Goal: Task Accomplishment & Management: Manage account settings

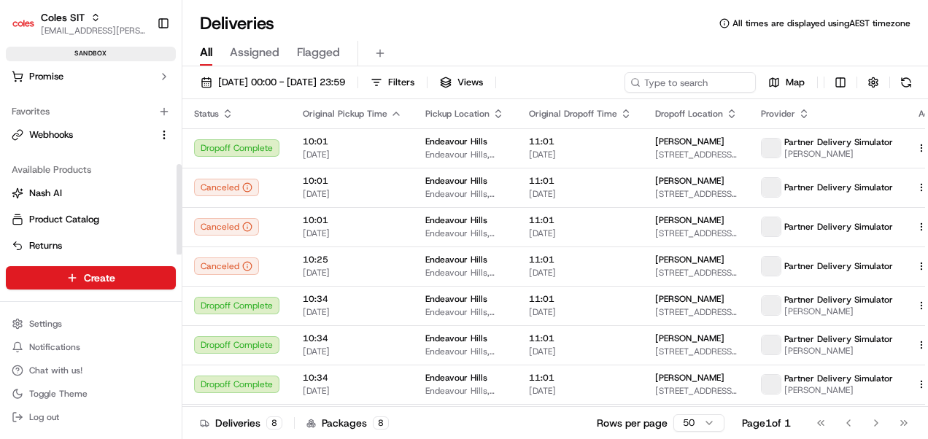
scroll to position [200, 0]
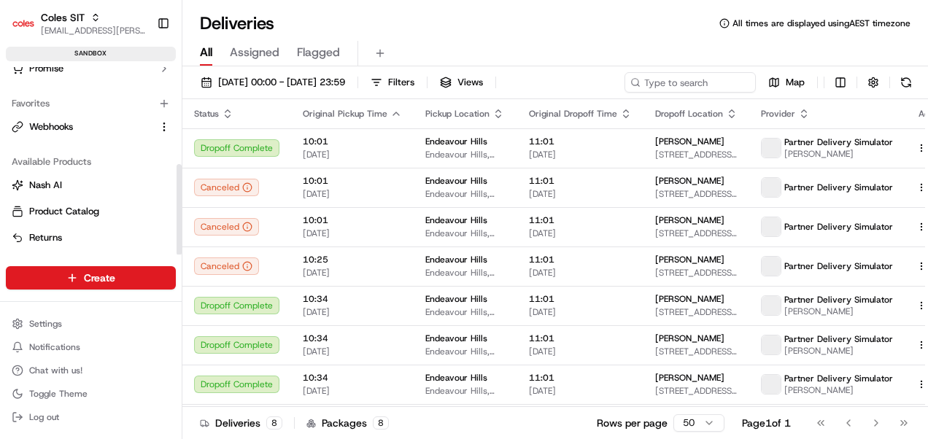
drag, startPoint x: 179, startPoint y: 178, endPoint x: 172, endPoint y: 254, distance: 76.2
click at [177, 254] on div at bounding box center [179, 208] width 5 height 91
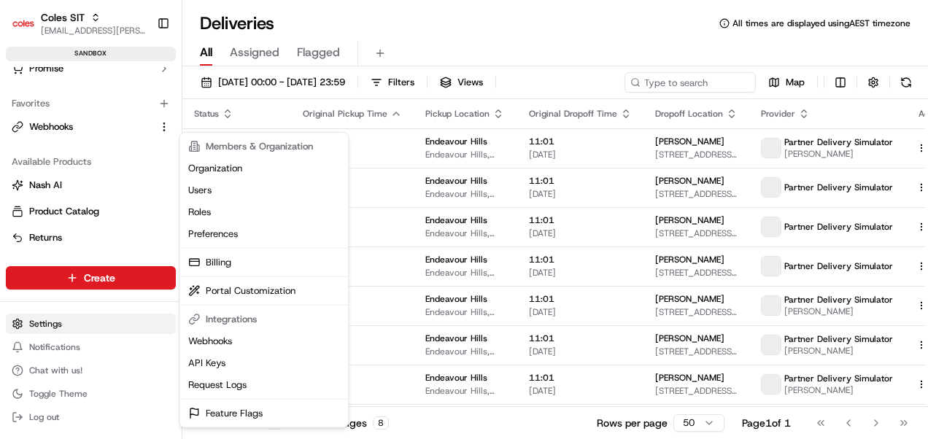
click at [39, 322] on html "Coles SIT [EMAIL_ADDRESS][PERSON_NAME][PERSON_NAME][DOMAIN_NAME] Toggle Sidebar…" at bounding box center [464, 219] width 928 height 439
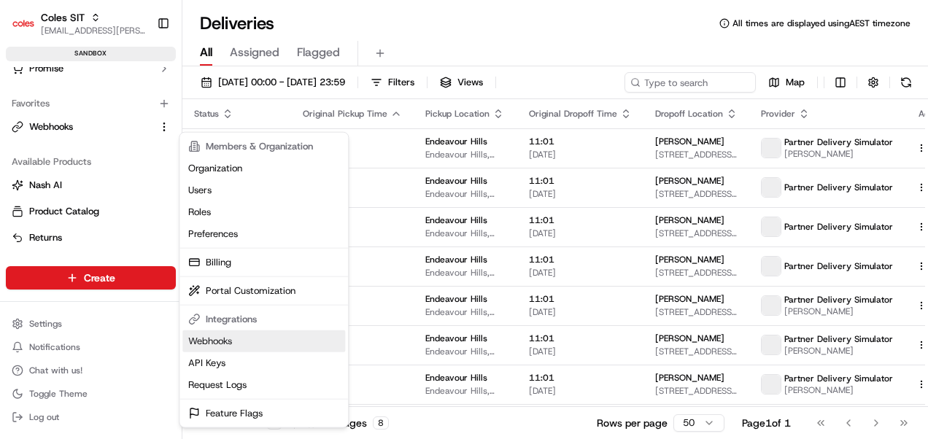
click at [212, 343] on link "Webhooks" at bounding box center [263, 341] width 163 height 22
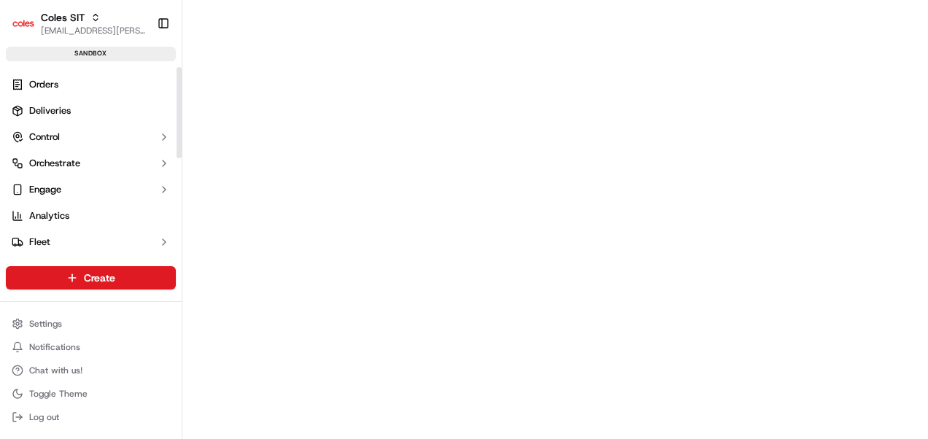
drag, startPoint x: 179, startPoint y: 177, endPoint x: 179, endPoint y: 64, distance: 113.0
click at [179, 67] on div at bounding box center [179, 112] width 5 height 91
click at [37, 83] on span "Orders" at bounding box center [43, 84] width 29 height 13
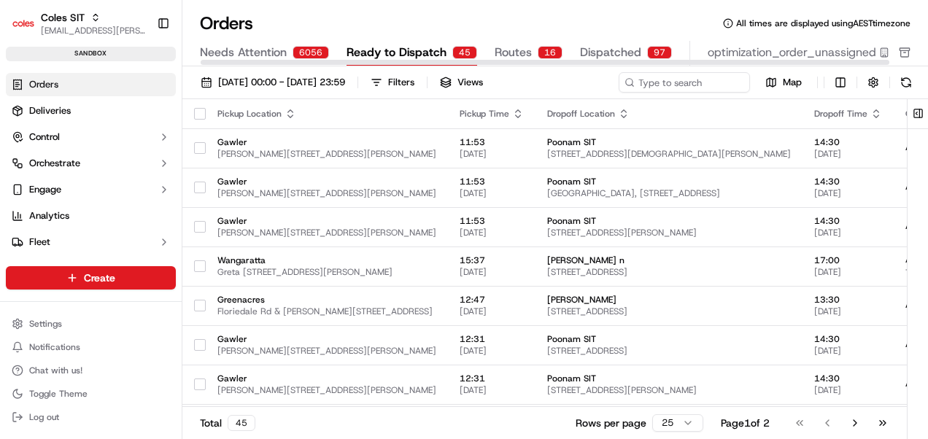
click at [608, 49] on span "Dispatched" at bounding box center [610, 53] width 61 height 18
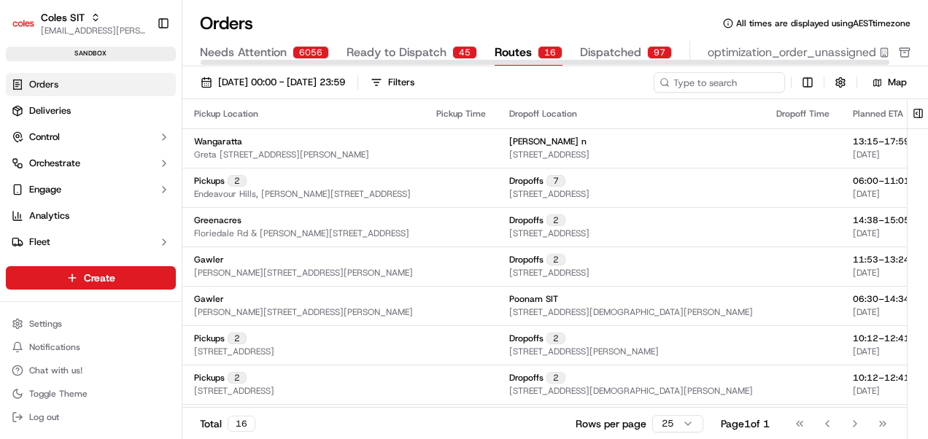
click at [498, 53] on span "Routes" at bounding box center [512, 53] width 37 height 18
click at [401, 50] on span "Ready to Dispatch" at bounding box center [396, 53] width 100 height 18
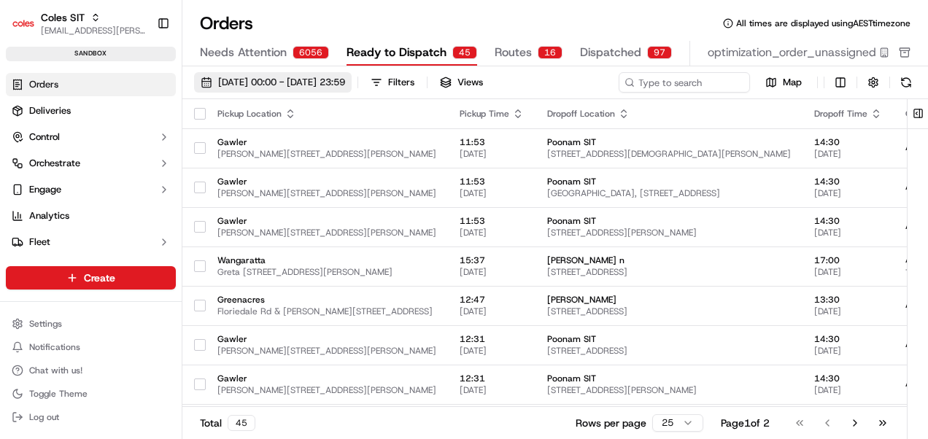
click at [343, 78] on span "[DATE] 00:00 - [DATE] 23:59" at bounding box center [281, 82] width 127 height 13
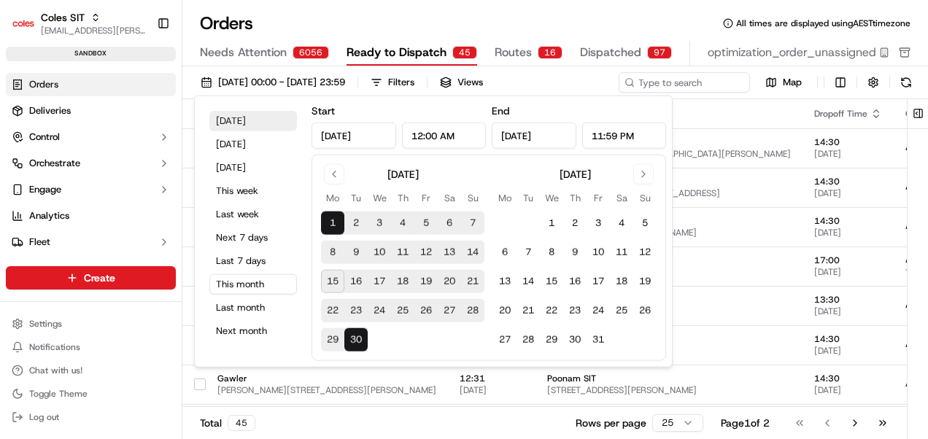
click at [230, 120] on button "[DATE]" at bounding box center [253, 121] width 88 height 20
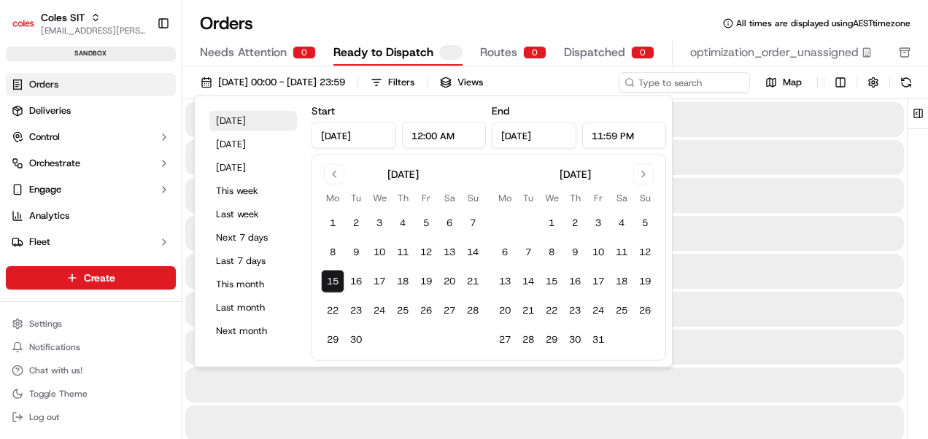
type input "[DATE]"
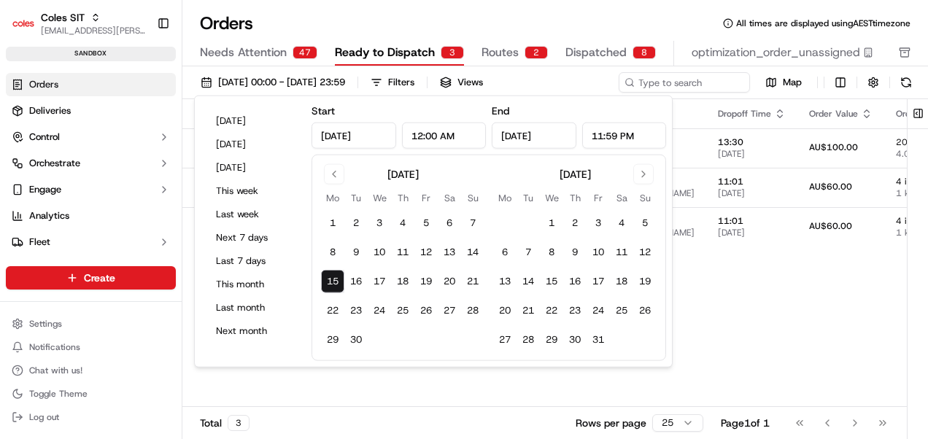
click at [783, 266] on div "Pickup Location Pickup Time Dropoff Location Dropoff Time Order Value Order Det…" at bounding box center [829, 253] width 1295 height 308
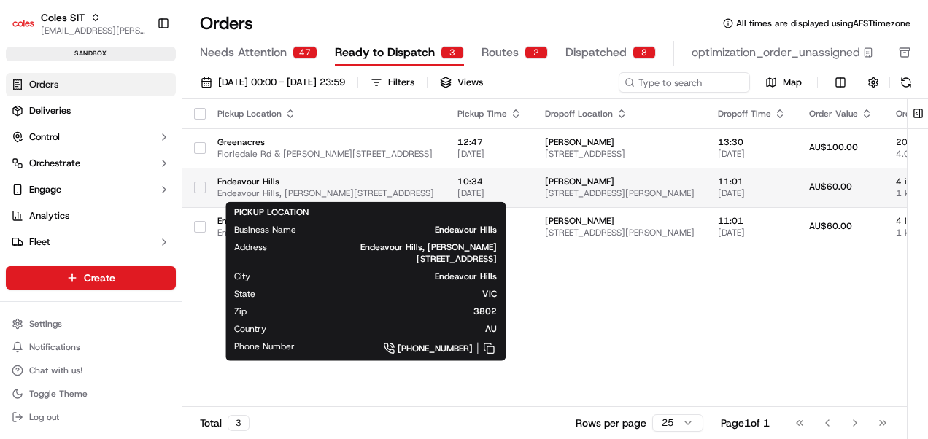
click at [258, 184] on span "Endeavour Hills" at bounding box center [325, 182] width 217 height 12
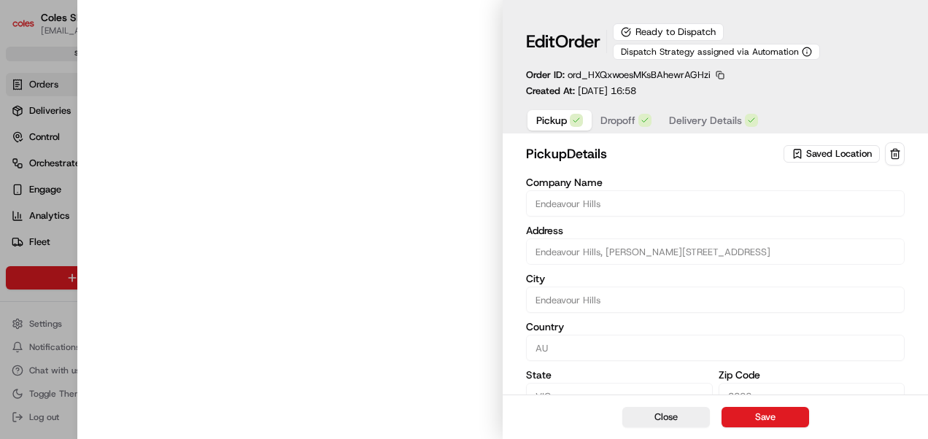
type input "Endeavour Hills, [PERSON_NAME][STREET_ADDRESS]"
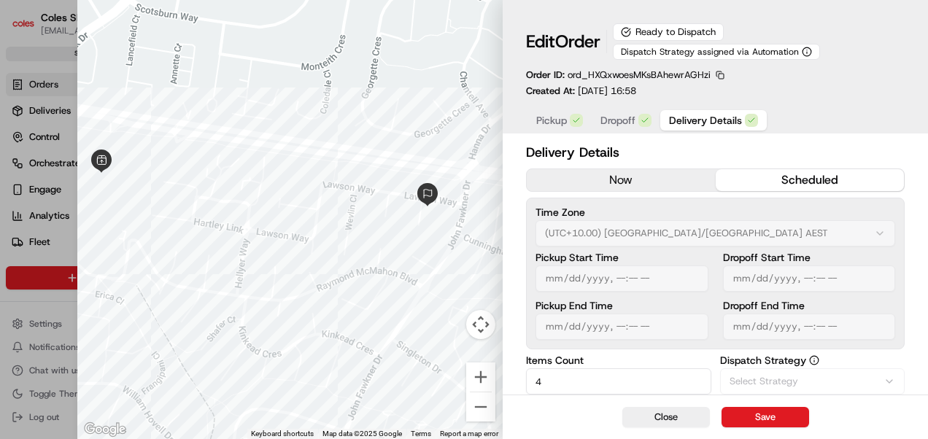
click at [684, 120] on span "Delivery Details" at bounding box center [705, 120] width 73 height 15
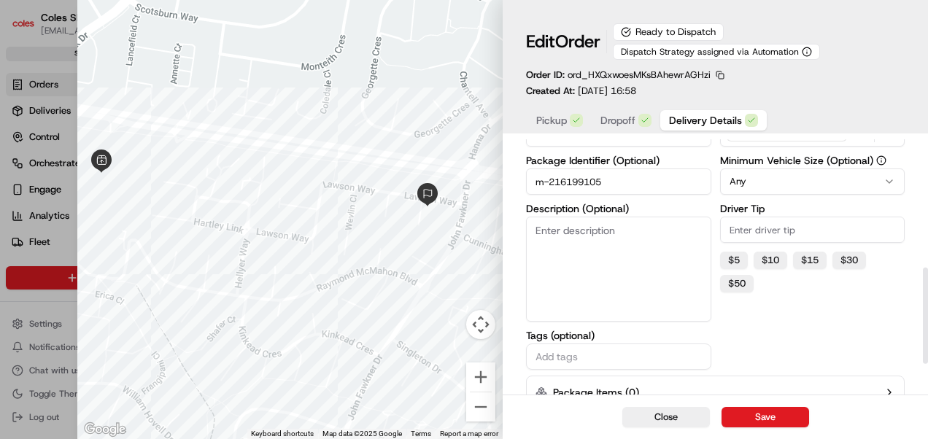
scroll to position [346, 0]
drag, startPoint x: 607, startPoint y: 178, endPoint x: 550, endPoint y: 180, distance: 56.9
click at [550, 180] on input "m-216199105" at bounding box center [618, 180] width 185 height 26
click at [675, 423] on button "Close" at bounding box center [666, 417] width 88 height 20
type input "1"
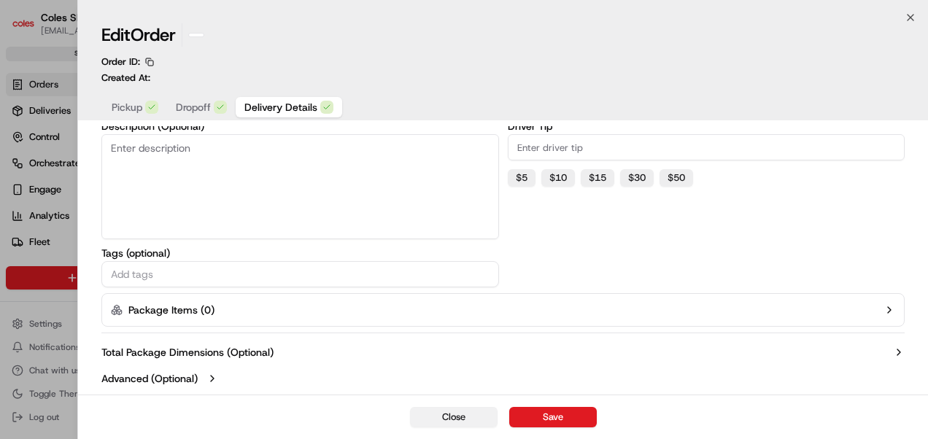
scroll to position [261, 0]
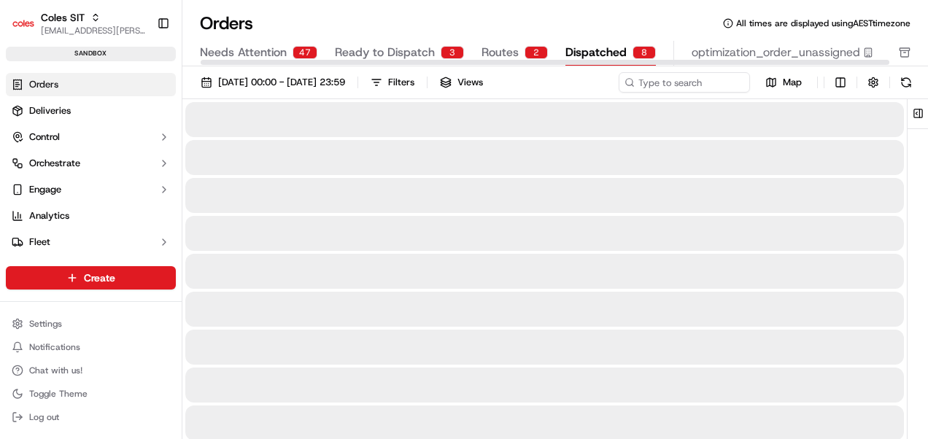
click at [597, 50] on span "Dispatched" at bounding box center [595, 53] width 61 height 18
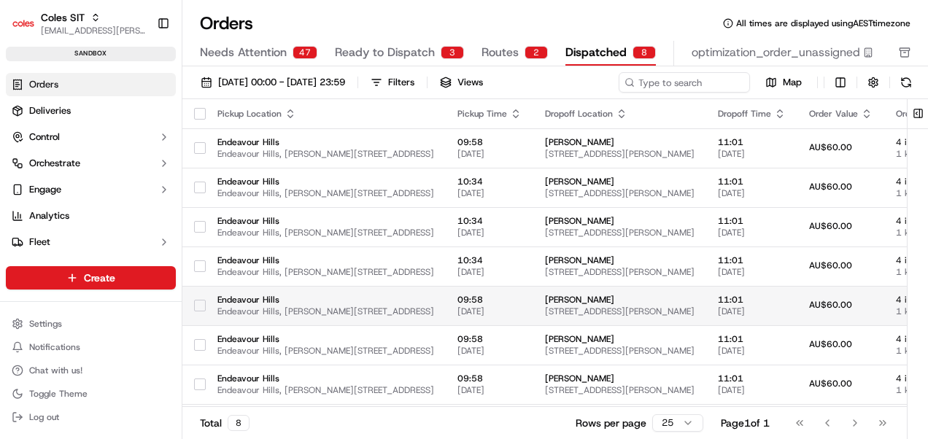
scroll to position [36, 0]
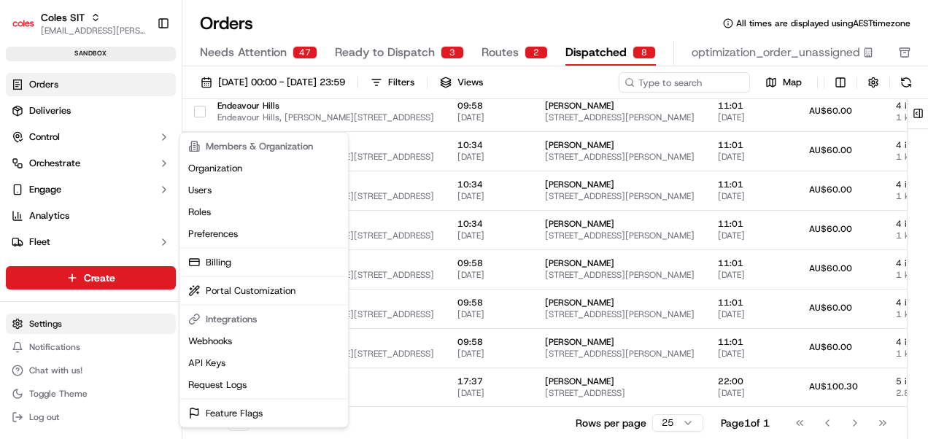
click at [51, 325] on html "Coles SIT [EMAIL_ADDRESS][PERSON_NAME][PERSON_NAME][DOMAIN_NAME] Toggle Sidebar…" at bounding box center [464, 219] width 928 height 439
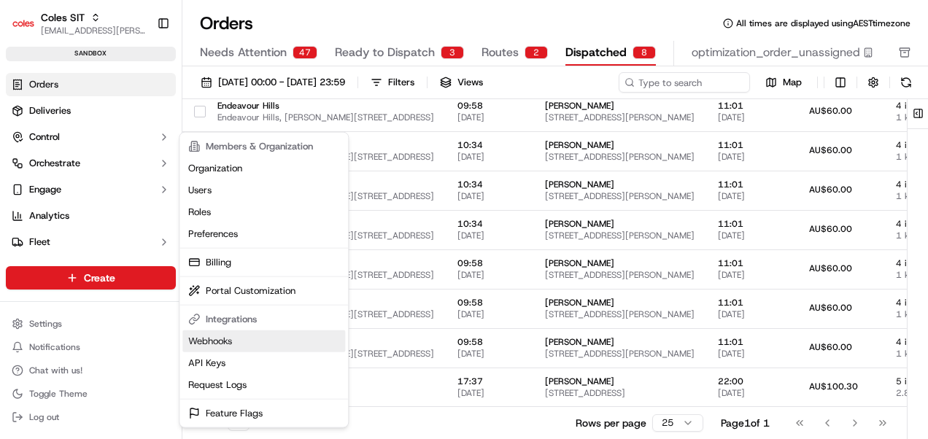
click at [211, 337] on link "Webhooks" at bounding box center [263, 341] width 163 height 22
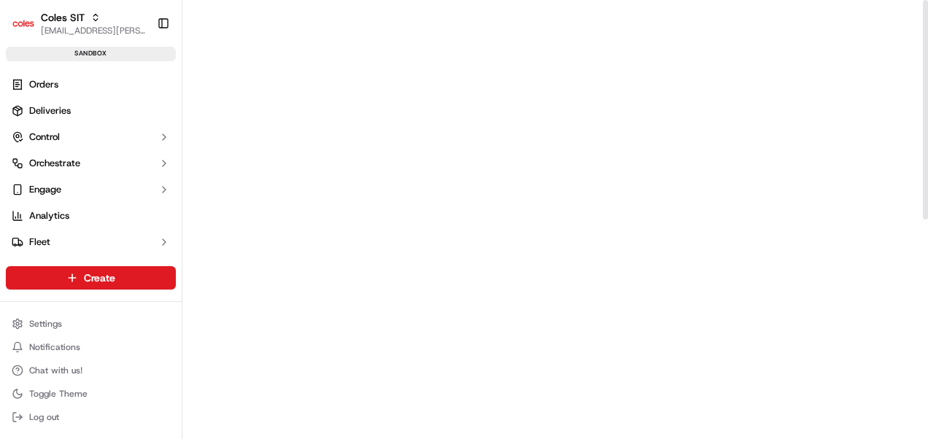
drag, startPoint x: 923, startPoint y: 41, endPoint x: 930, endPoint y: -39, distance: 80.5
click at [927, 0] on div at bounding box center [925, 110] width 5 height 220
click at [42, 83] on span "Orders" at bounding box center [43, 84] width 29 height 13
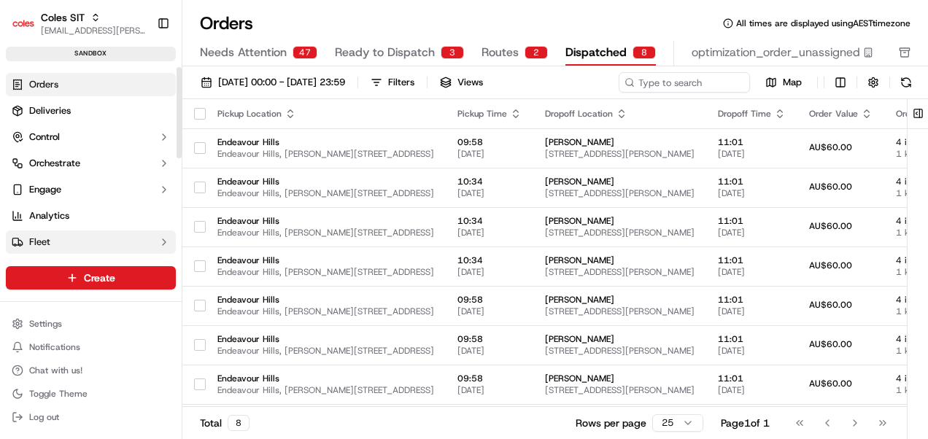
click at [159, 241] on icon "button" at bounding box center [164, 242] width 12 height 12
click at [41, 238] on span "Fleet" at bounding box center [39, 242] width 21 height 13
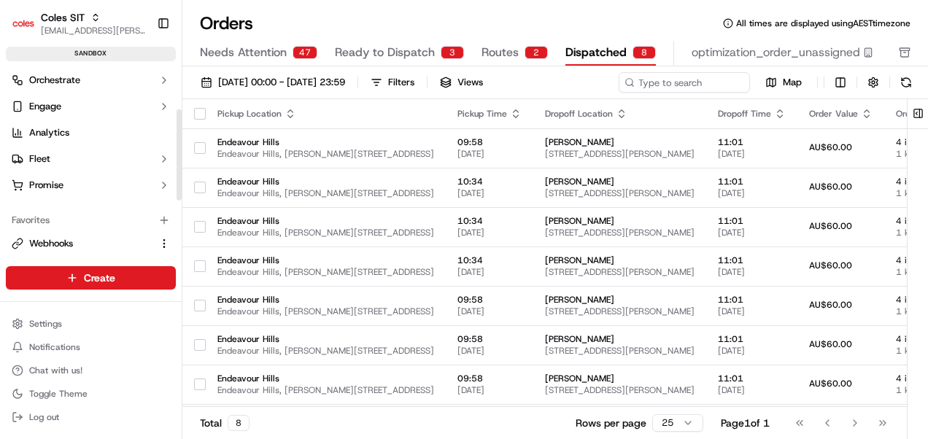
scroll to position [67, 0]
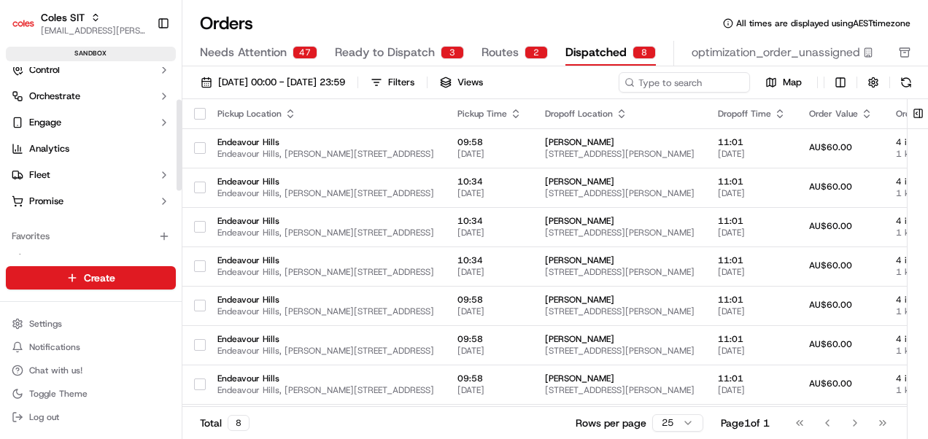
drag, startPoint x: 178, startPoint y: 134, endPoint x: 178, endPoint y: 167, distance: 32.8
click at [178, 167] on div at bounding box center [179, 144] width 5 height 91
click at [165, 171] on icon "button" at bounding box center [164, 175] width 12 height 12
click at [45, 219] on span "Shifts" at bounding box center [41, 221] width 24 height 13
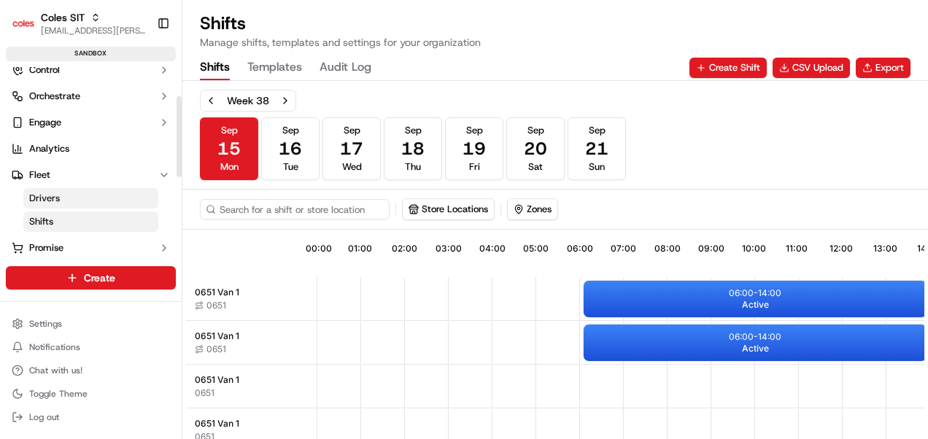
click at [47, 197] on span "Drivers" at bounding box center [44, 198] width 31 height 13
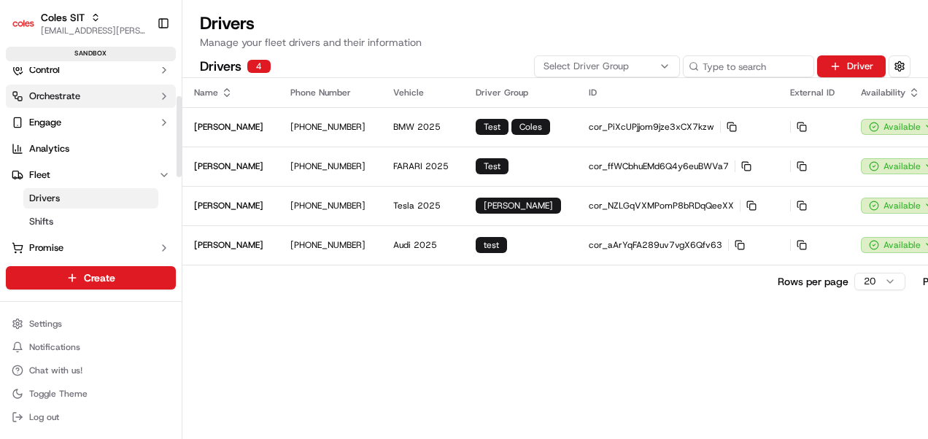
click at [55, 96] on span "Orchestrate" at bounding box center [54, 96] width 51 height 13
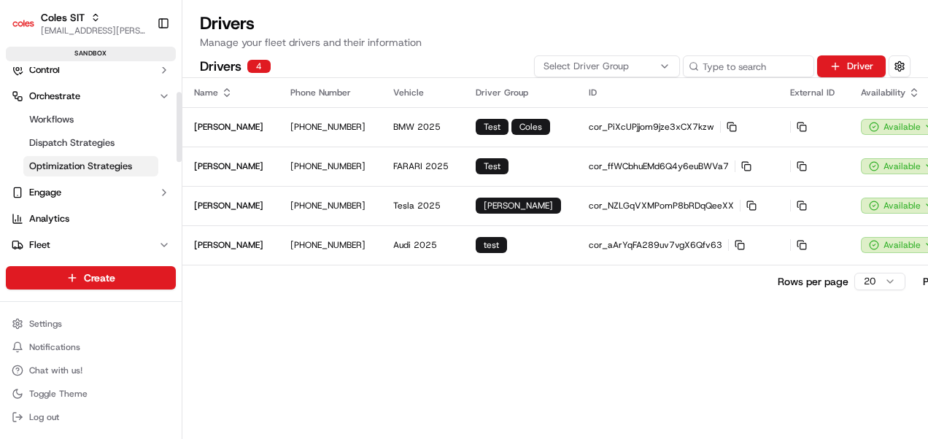
click at [85, 165] on span "Optimization Strategies" at bounding box center [80, 166] width 103 height 13
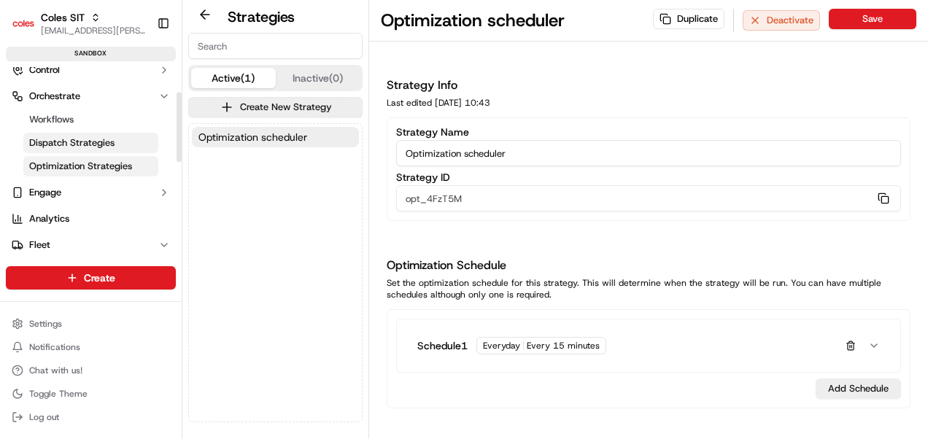
click at [61, 141] on span "Dispatch Strategies" at bounding box center [71, 142] width 85 height 13
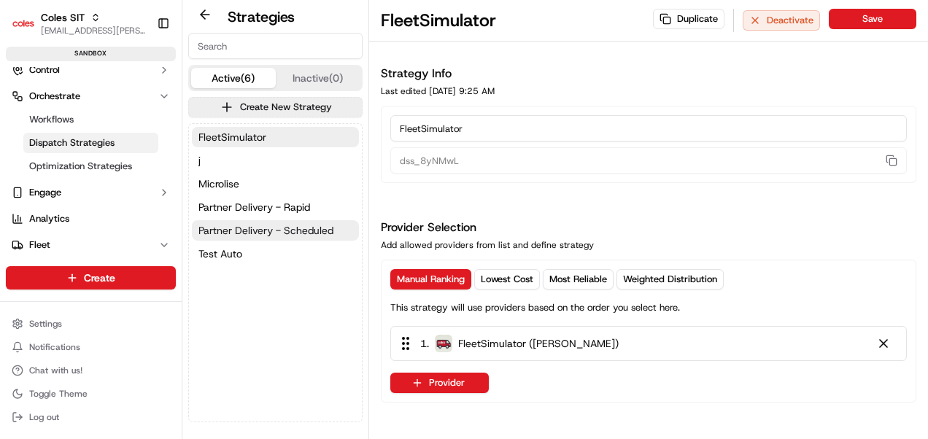
click at [255, 229] on span "Partner Delivery - Scheduled" at bounding box center [265, 230] width 135 height 15
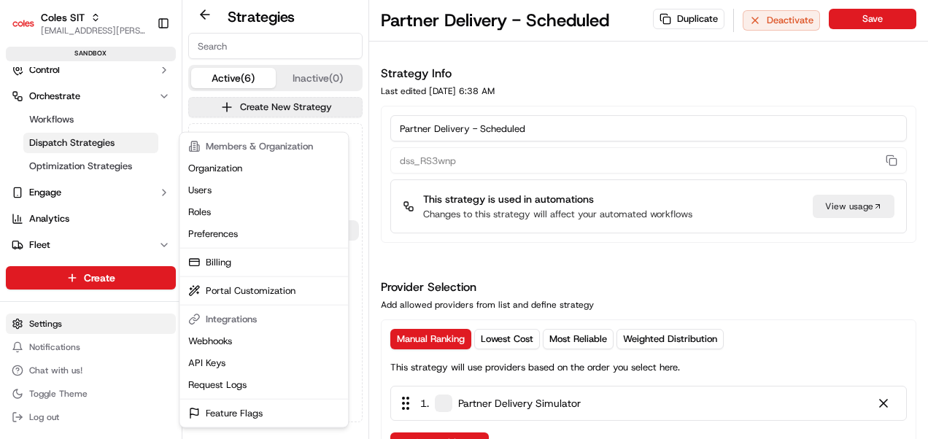
click at [39, 322] on html "Coles SIT [EMAIL_ADDRESS][PERSON_NAME][PERSON_NAME][DOMAIN_NAME] Toggle Sidebar…" at bounding box center [464, 219] width 928 height 439
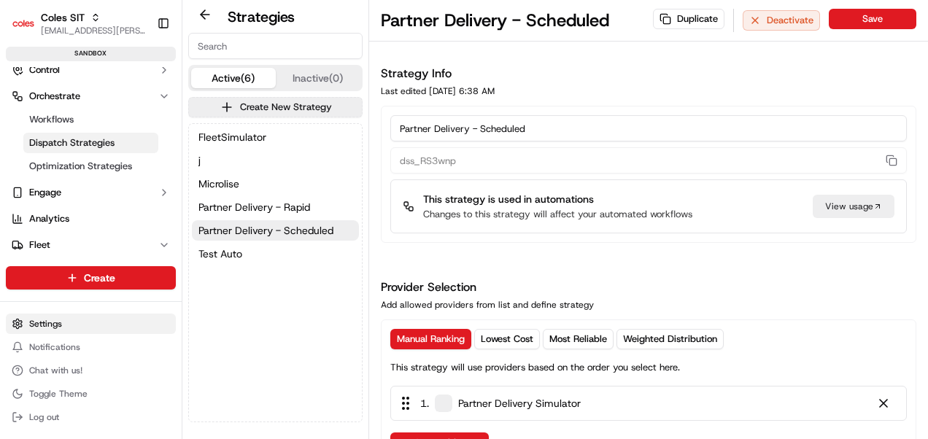
click at [39, 322] on html "Coles SIT [EMAIL_ADDRESS][PERSON_NAME][PERSON_NAME][DOMAIN_NAME] Toggle Sidebar…" at bounding box center [464, 219] width 928 height 439
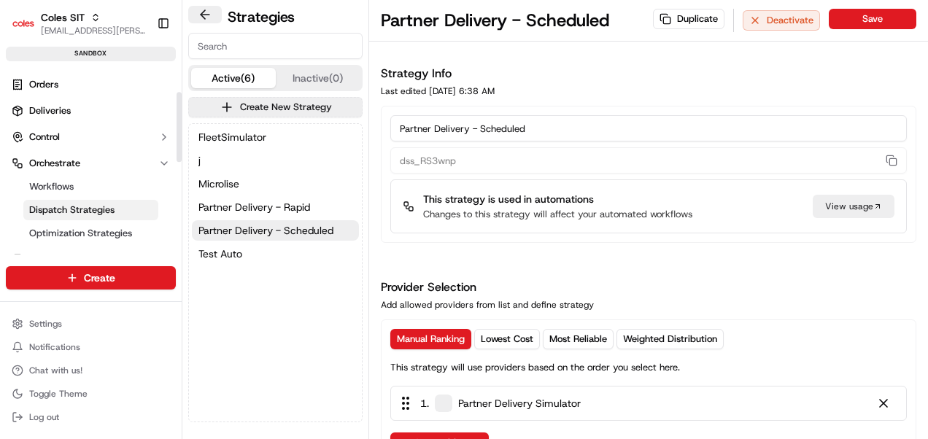
drag, startPoint x: 178, startPoint y: 143, endPoint x: 188, endPoint y: 11, distance: 132.4
click at [182, 92] on div at bounding box center [179, 127] width 5 height 70
click at [39, 109] on span "Deliveries" at bounding box center [50, 110] width 42 height 13
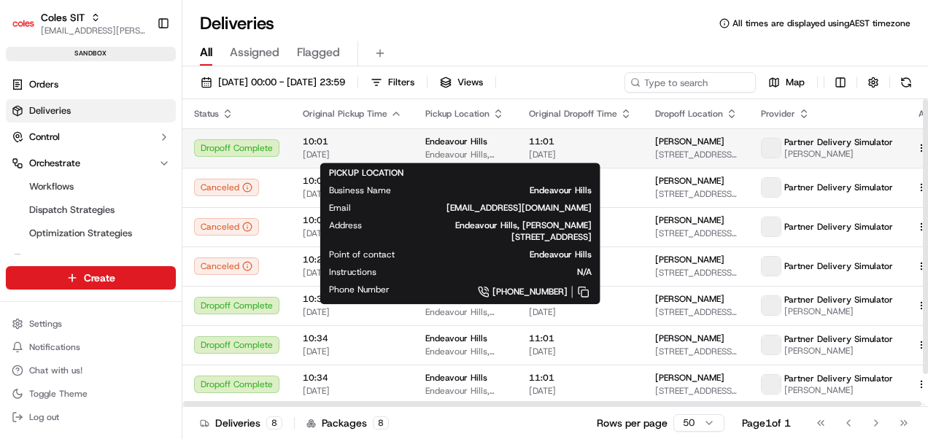
click at [438, 139] on span "Endeavour Hills" at bounding box center [456, 142] width 62 height 12
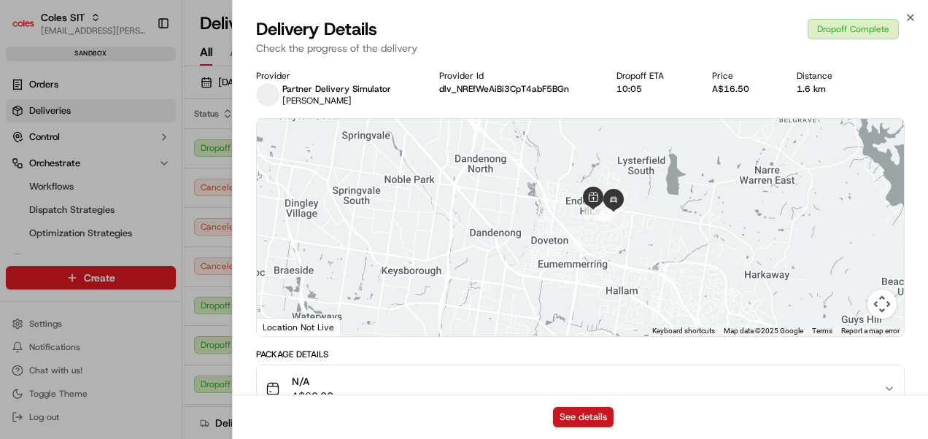
click at [573, 413] on button "See details" at bounding box center [583, 417] width 61 height 20
click at [910, 19] on icon "button" at bounding box center [910, 18] width 12 height 12
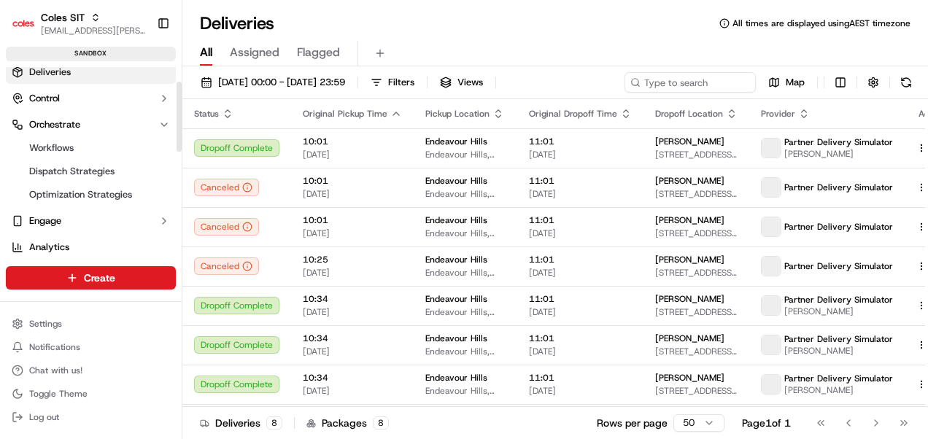
drag, startPoint x: 179, startPoint y: 118, endPoint x: 179, endPoint y: 134, distance: 16.0
click at [179, 134] on div at bounding box center [179, 116] width 5 height 70
